Goal: Information Seeking & Learning: Compare options

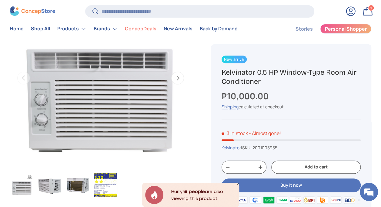
scroll to position [5, 0]
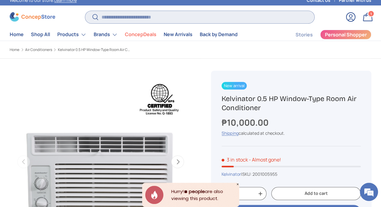
click at [116, 16] on input "Search" at bounding box center [199, 17] width 229 height 12
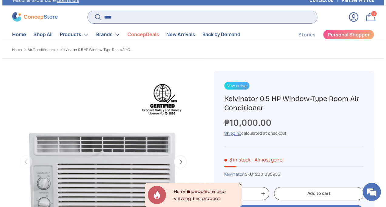
scroll to position [1137, 2417]
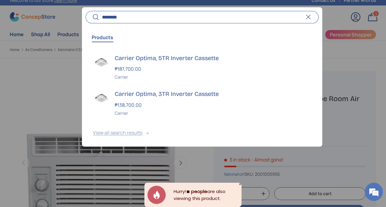
type input "********"
click at [138, 131] on button "View all search results" at bounding box center [202, 133] width 240 height 25
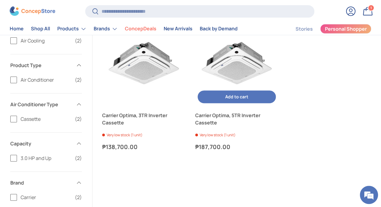
scroll to position [91, 0]
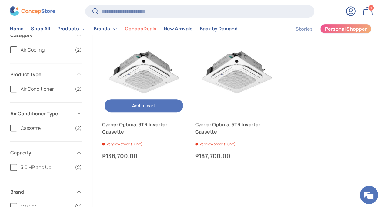
click at [151, 72] on img "Carrier Optima, 3TR Inverter Cassette" at bounding box center [143, 73] width 83 height 83
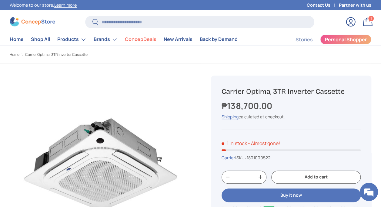
drag, startPoint x: 222, startPoint y: 90, endPoint x: 352, endPoint y: 88, distance: 130.3
click at [352, 88] on h1 "Carrier Optima, 3TR Inverter Cassette" at bounding box center [291, 91] width 139 height 9
copy h1 "Carrier Optima, 3TR Inverter Cassette"
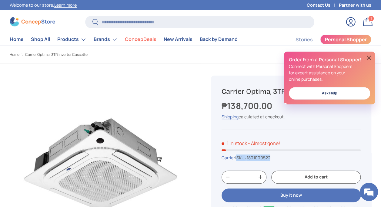
drag, startPoint x: 240, startPoint y: 156, endPoint x: 274, endPoint y: 160, distance: 33.9
click at [274, 160] on div "Carrier | SKU: 1801000522" at bounding box center [291, 157] width 139 height 6
copy span "SKU: 1801000522"
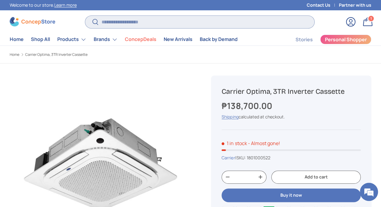
click at [147, 22] on input "Search" at bounding box center [199, 22] width 229 height 12
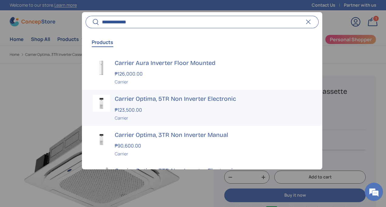
type input "**********"
click at [85, 15] on button "Search" at bounding box center [92, 22] width 14 height 14
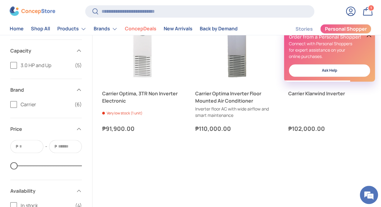
scroll to position [242, 0]
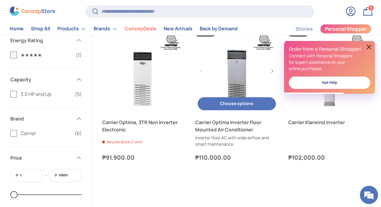
click at [248, 75] on link "Carrier Optima Inverter Floor Mounted Air Conditioner" at bounding box center [236, 70] width 83 height 83
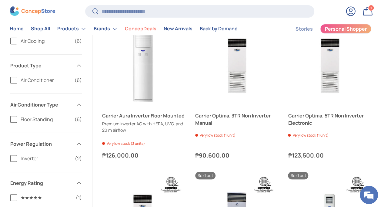
scroll to position [91, 0]
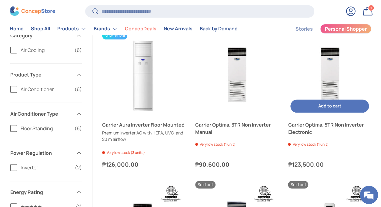
click at [335, 74] on img "Carrier Optima, 5TR Non Inverter Electronic" at bounding box center [329, 73] width 83 height 83
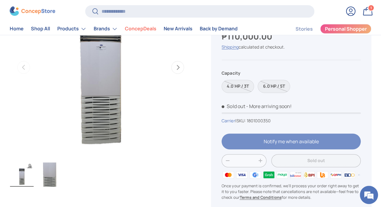
scroll to position [91, 0]
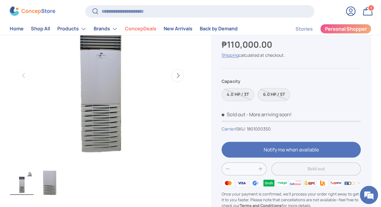
click at [277, 92] on label "6.0 HP / 5T" at bounding box center [274, 94] width 32 height 13
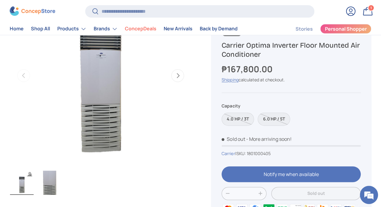
scroll to position [61, 0]
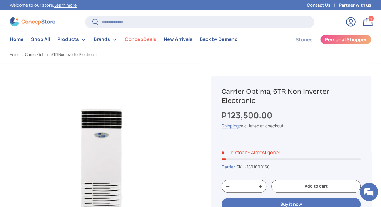
drag, startPoint x: 223, startPoint y: 89, endPoint x: 267, endPoint y: 102, distance: 45.5
click at [267, 102] on h1 "Carrier Optima, 5TR Non Inverter Electronic" at bounding box center [291, 96] width 139 height 18
copy h1 "Carrier Optima, 5TR Non Inverter Electronic"
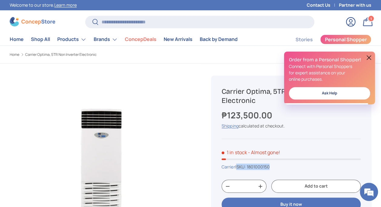
drag, startPoint x: 240, startPoint y: 165, endPoint x: 292, endPoint y: 166, distance: 52.1
click at [292, 166] on div "Carrier | SKU: 1801000150" at bounding box center [291, 166] width 139 height 6
copy span "SKU: 1801000150"
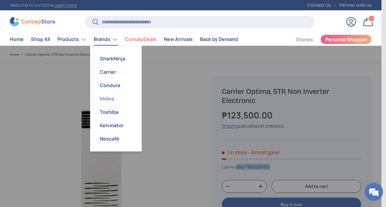
click at [103, 100] on link "Midea" at bounding box center [116, 98] width 44 height 13
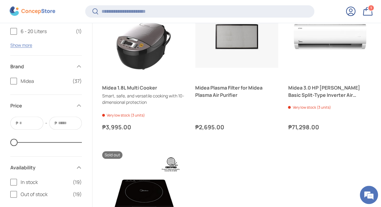
scroll to position [1332, 0]
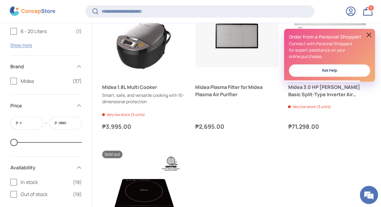
click at [293, 89] on link "Midea 3.0 HP [PERSON_NAME] Basic Split-Type Inverter Air Conditioner" at bounding box center [329, 90] width 83 height 15
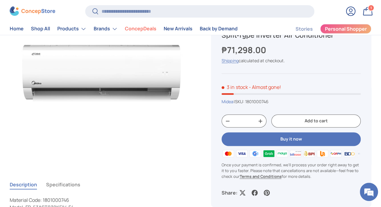
scroll to position [61, 0]
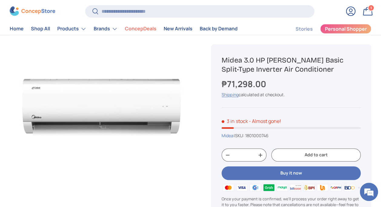
drag, startPoint x: 223, startPoint y: 58, endPoint x: 331, endPoint y: 66, distance: 108.5
click at [331, 66] on h1 "Midea 3.0 HP [PERSON_NAME] Basic Split-Type Inverter Air Conditioner" at bounding box center [291, 64] width 139 height 18
copy h1 "Midea 3.0 HP [PERSON_NAME] Basic Split-Type Inverter Air Conditioner"
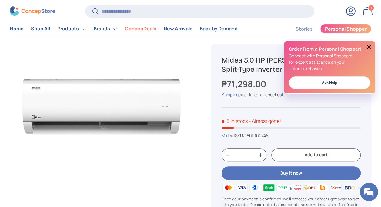
scroll to position [0, 0]
